Goal: Communication & Community: Participate in discussion

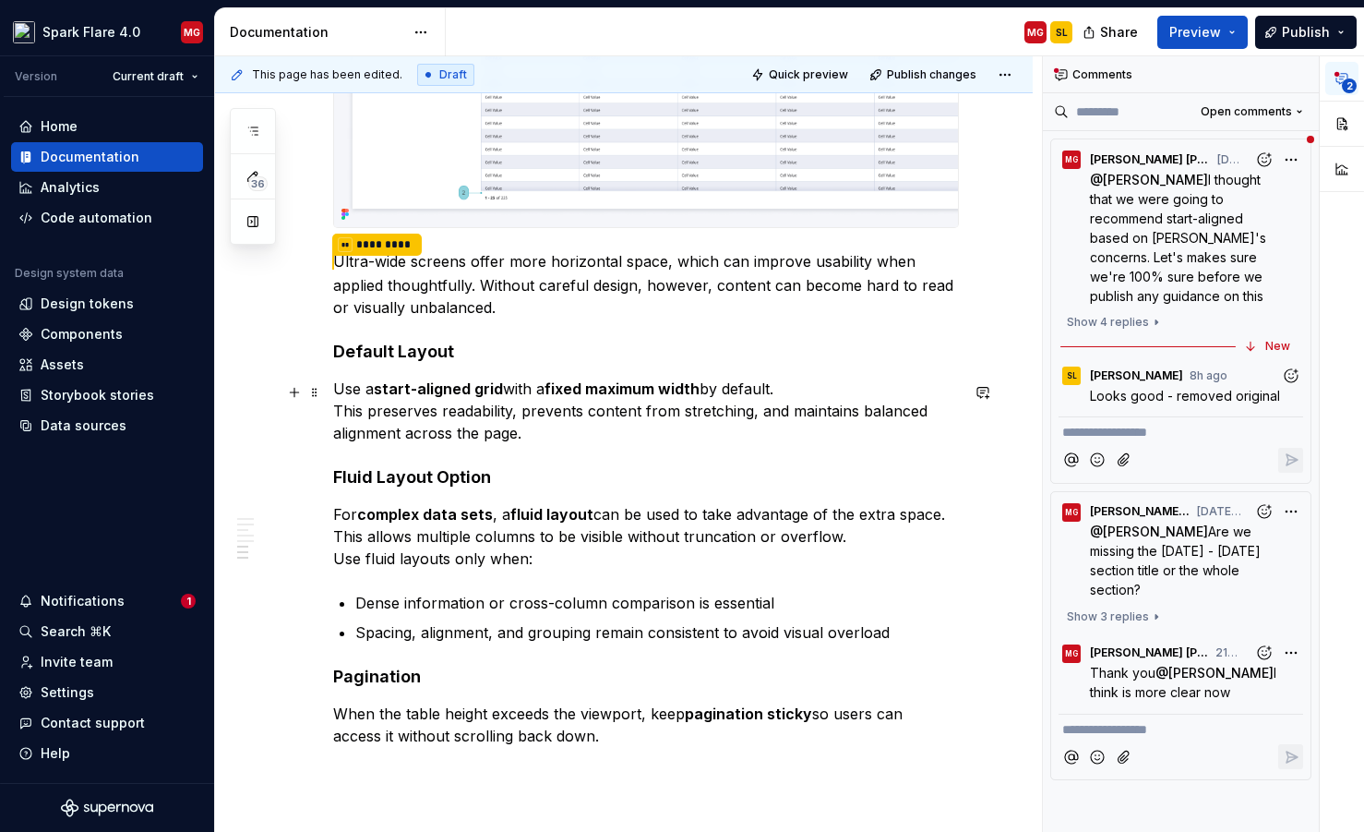
scroll to position [3799, 0]
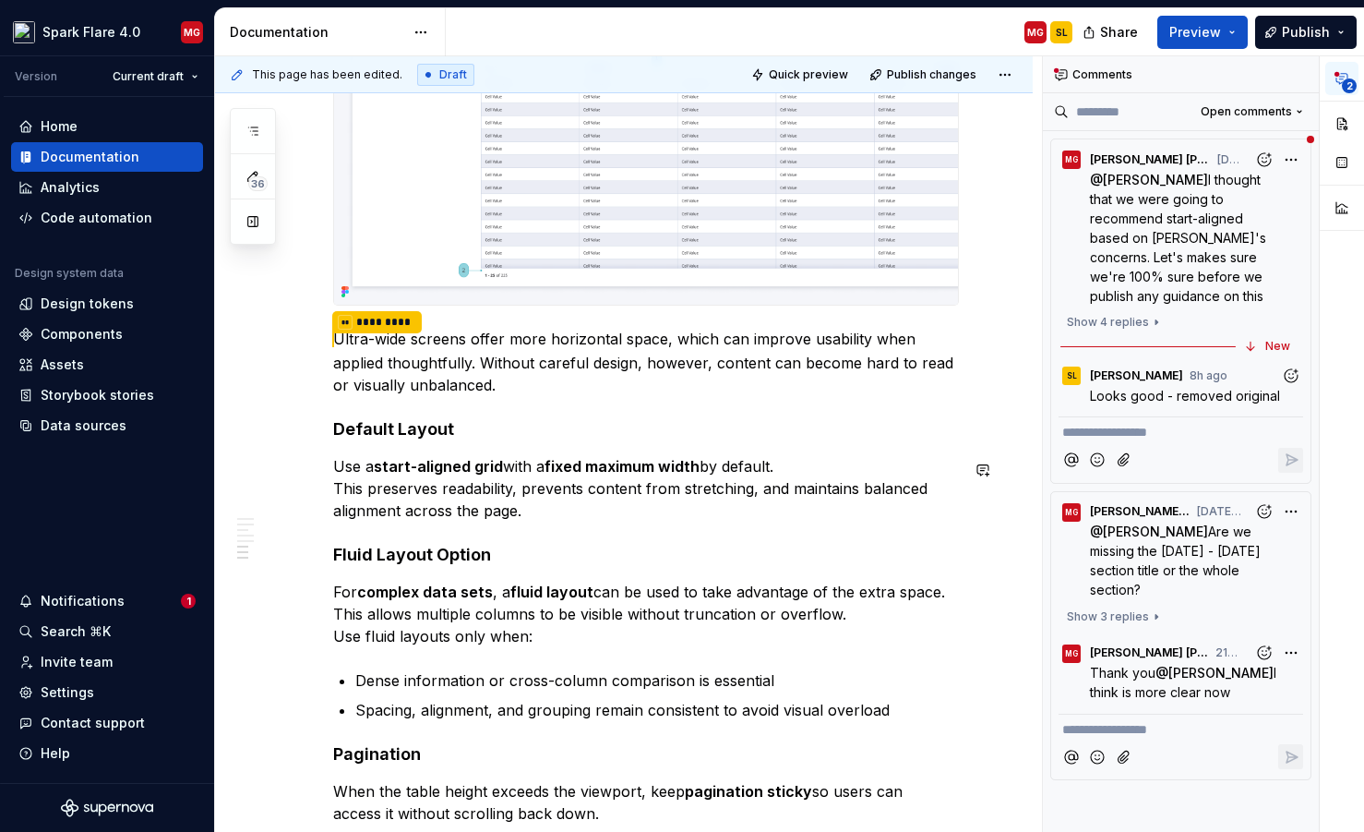
scroll to position [3730, 0]
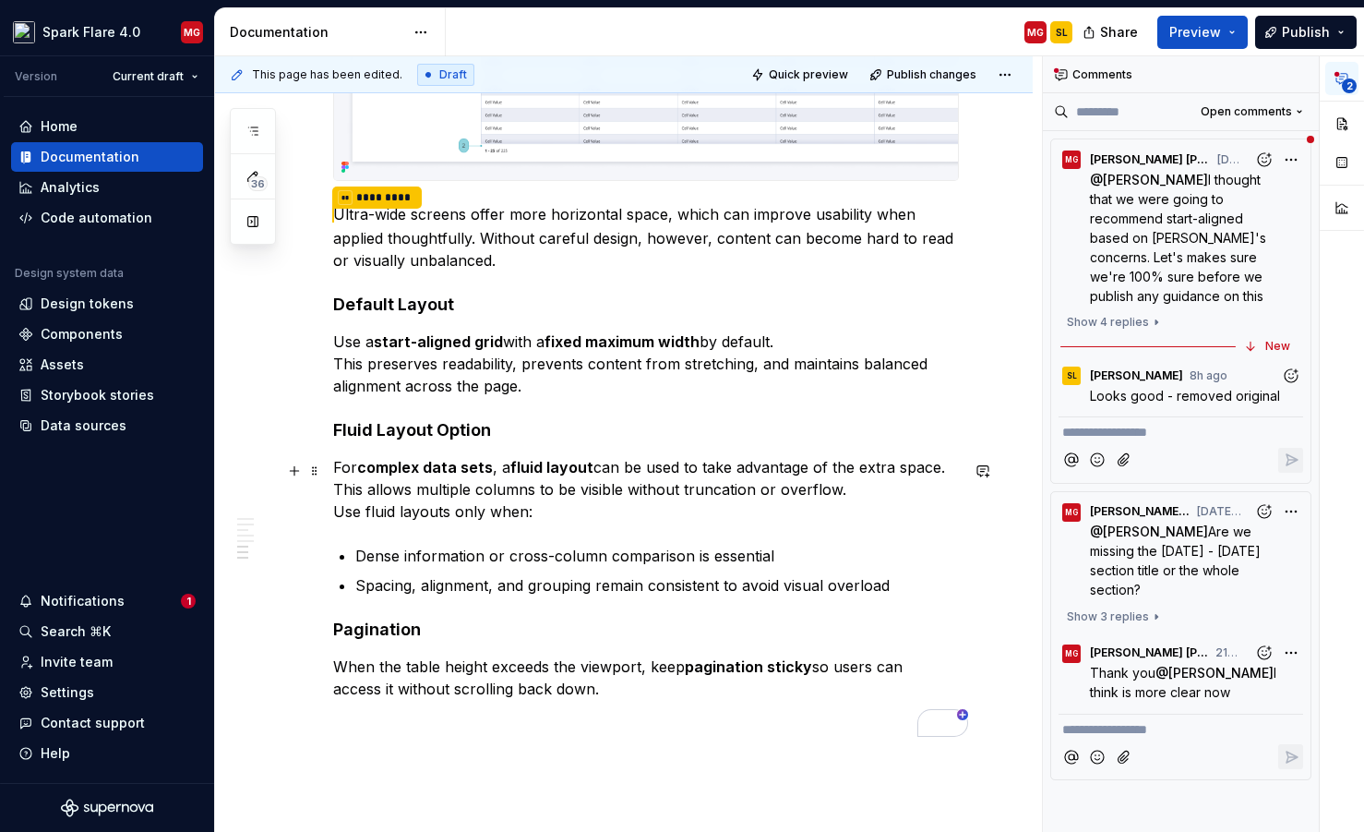
type textarea "*"
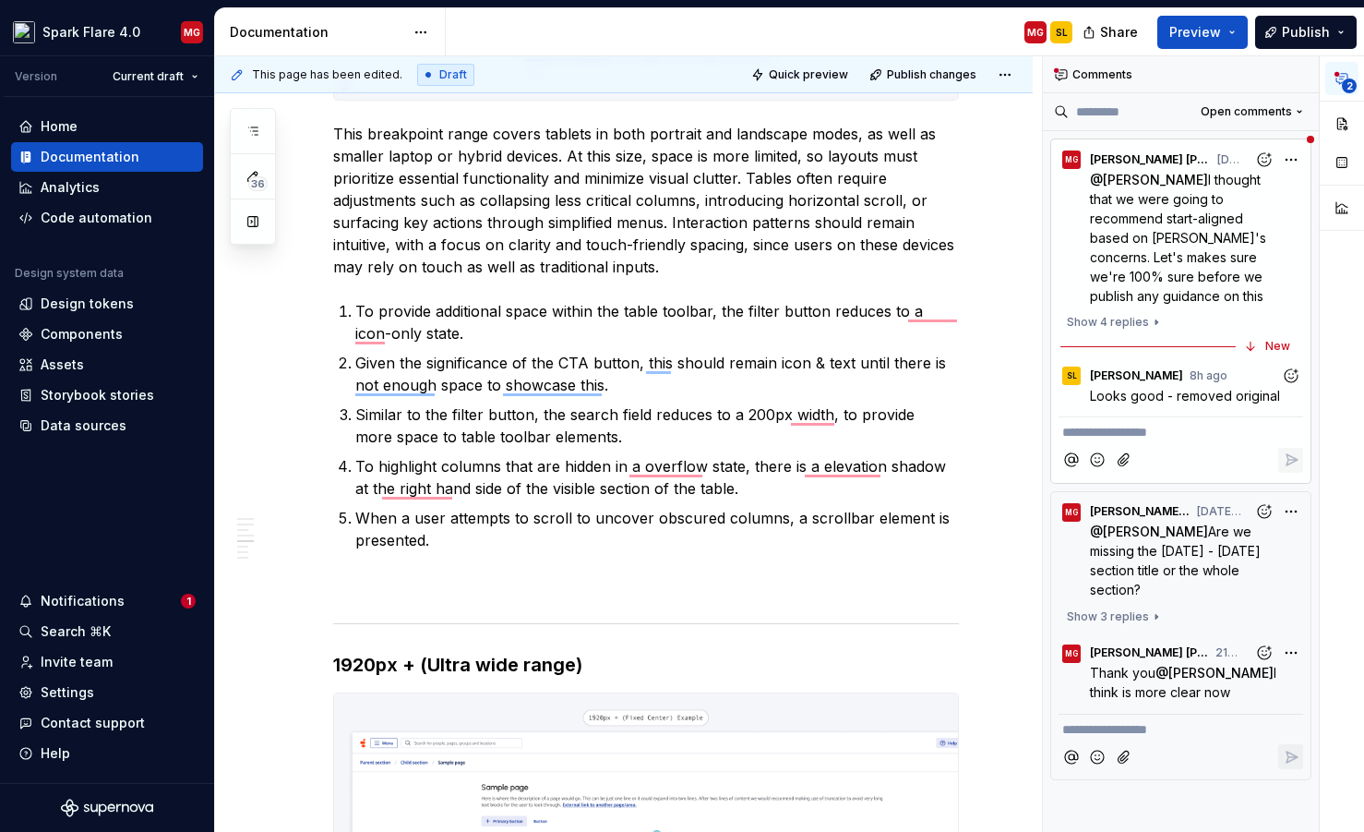
click at [1132, 436] on p "**********" at bounding box center [1180, 432] width 237 height 19
drag, startPoint x: 1087, startPoint y: 431, endPoint x: 1030, endPoint y: 433, distance: 57.3
click at [1030, 433] on div "This page has been edited. Draft Quick preview Publish changes Composed Table T…" at bounding box center [789, 444] width 1149 height 776
click at [1218, 433] on p "If you're OK with the" at bounding box center [1180, 432] width 237 height 19
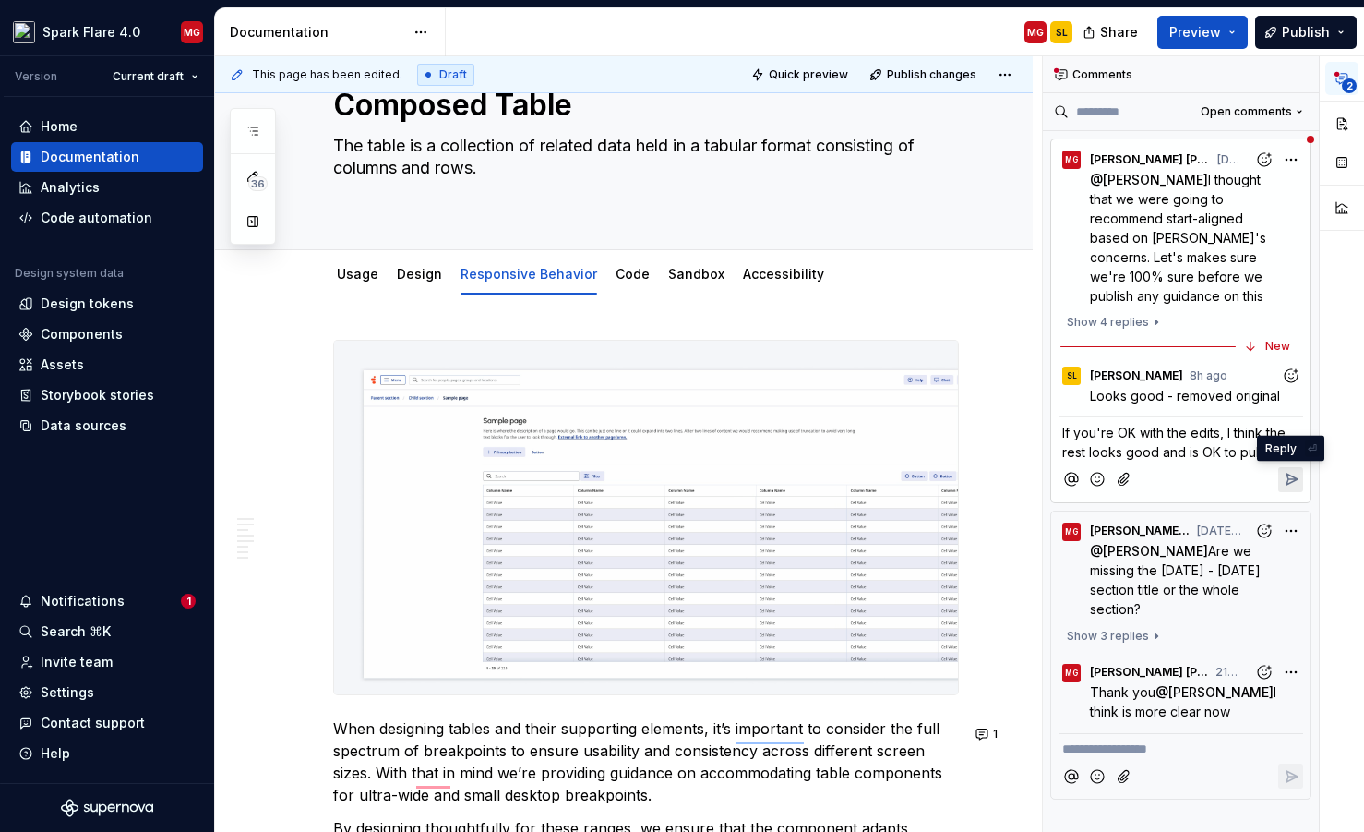
click at [1288, 475] on icon "Reply" at bounding box center [1291, 479] width 18 height 18
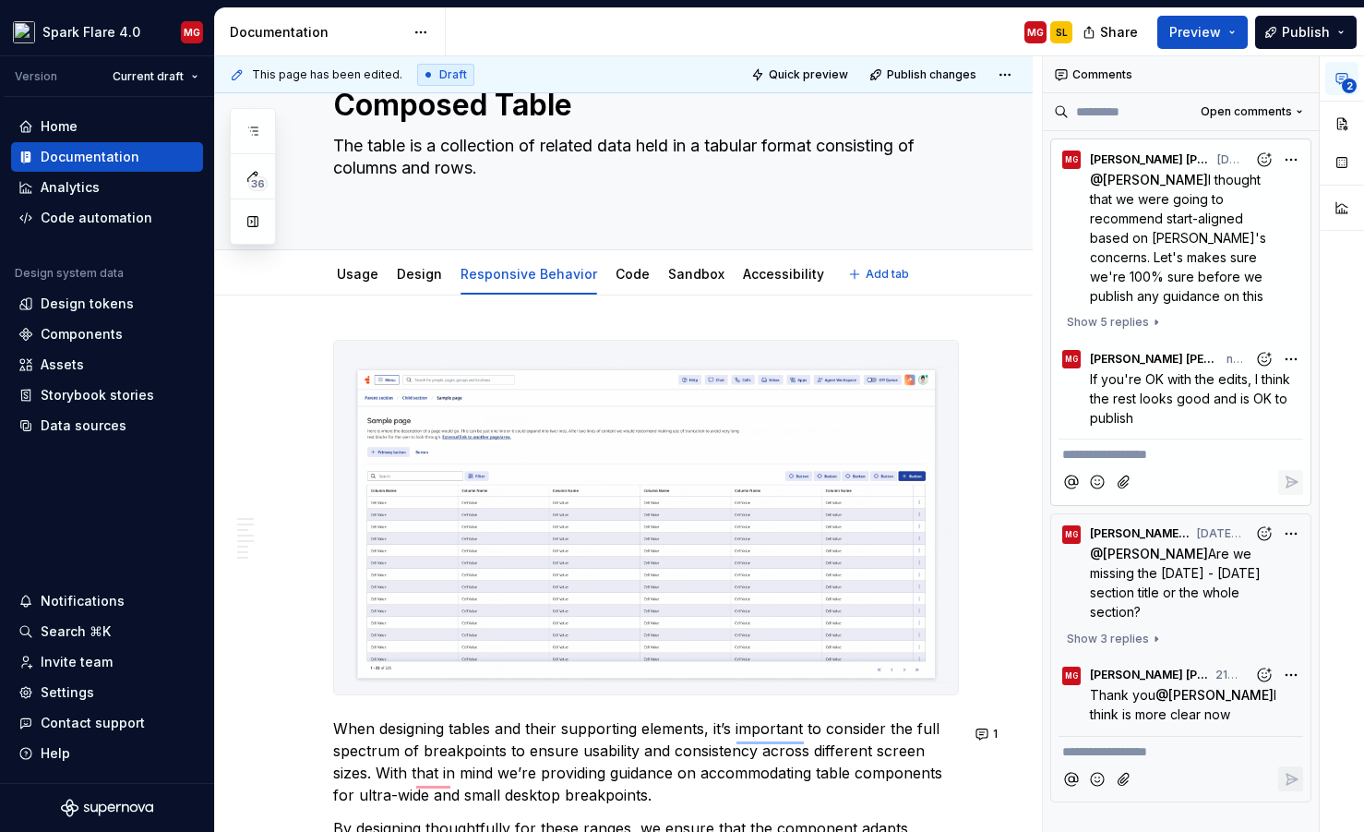
type textarea "*"
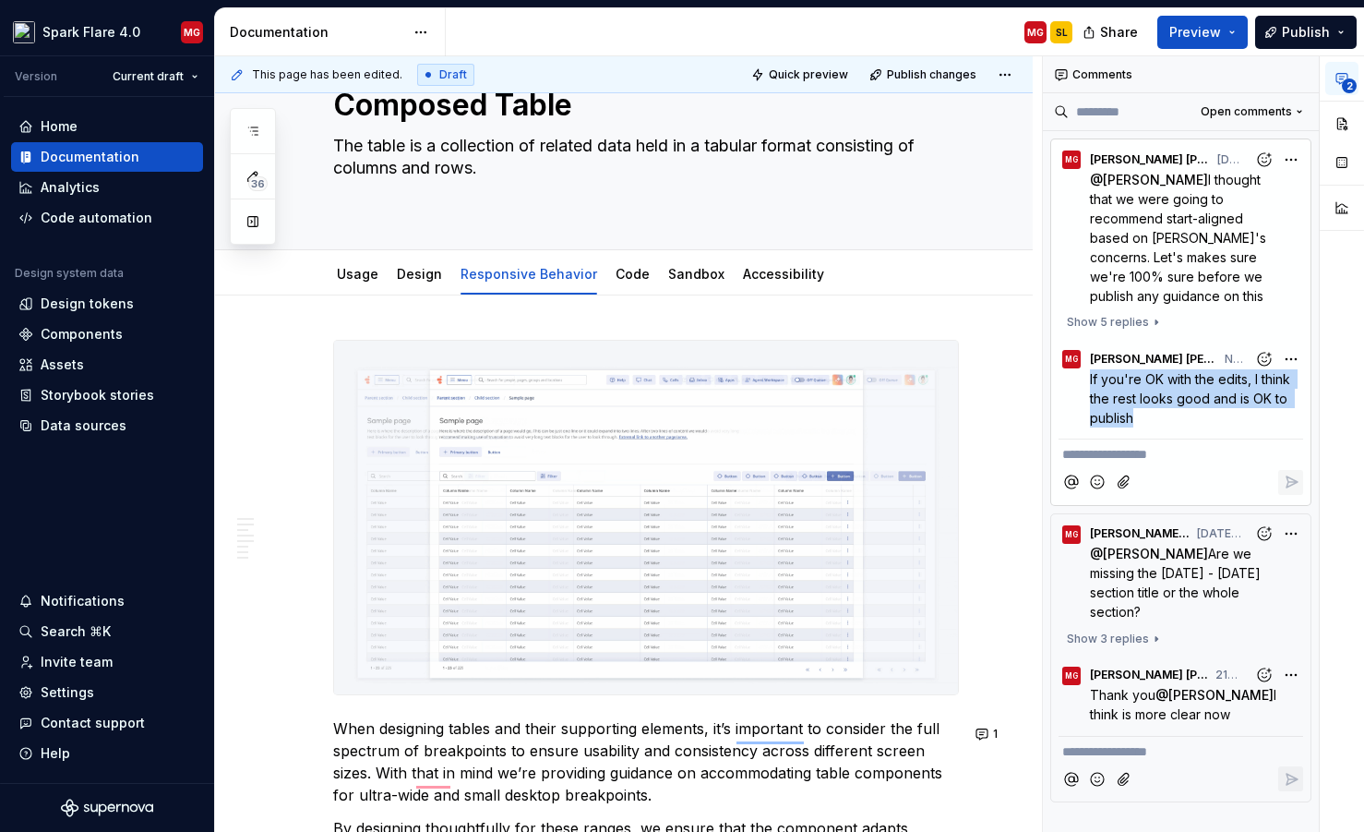
drag, startPoint x: 1158, startPoint y: 417, endPoint x: 1089, endPoint y: 377, distance: 80.3
click at [1089, 377] on div "If you're OK with the edits, I think the rest looks good and is OK to publish" at bounding box center [1181, 398] width 245 height 58
copy span "If you're OK with the edits, I think the rest looks good and is OK to publish"
